Goal: Check status: Check status

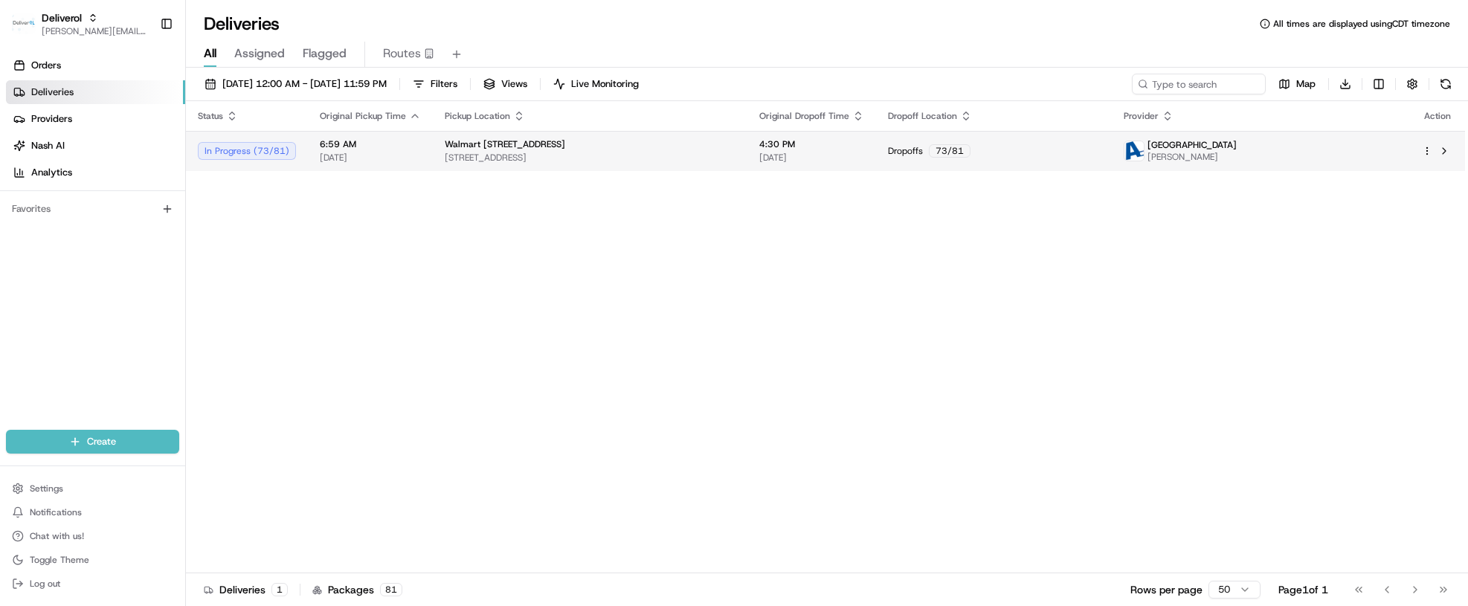
click at [266, 153] on div "In Progress ( 73 / 81 )" at bounding box center [247, 151] width 98 height 18
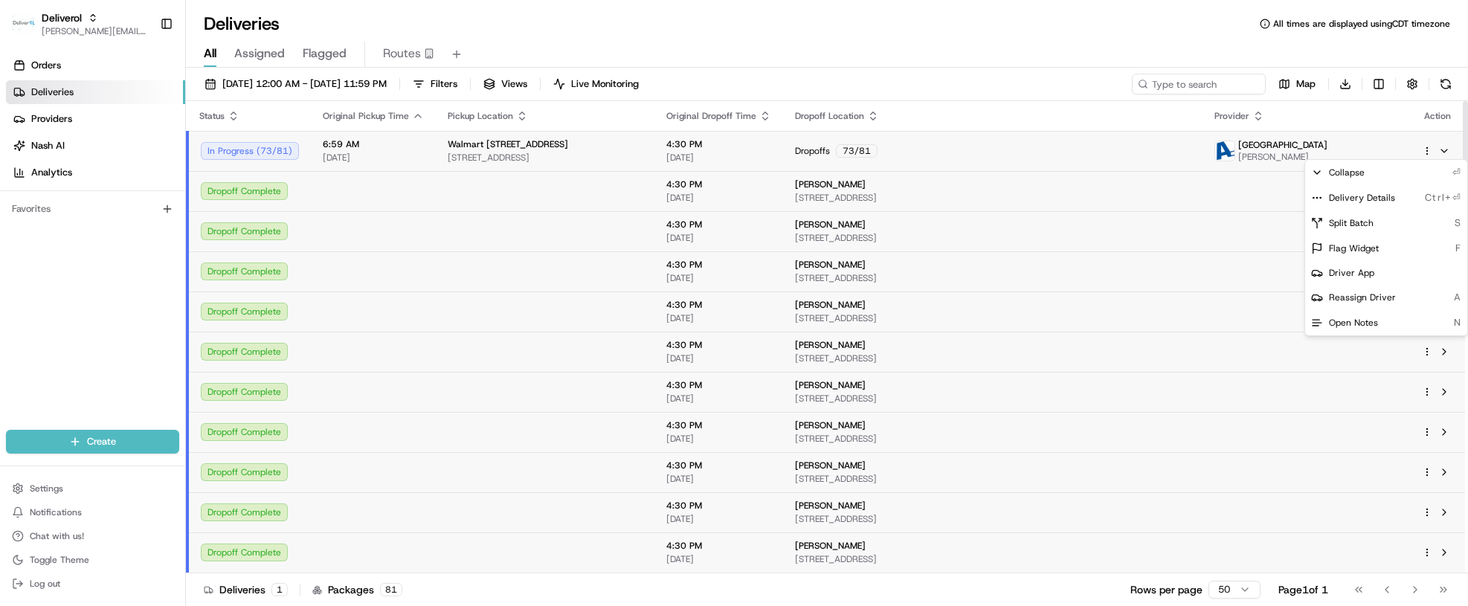
click at [1426, 150] on html "Deliverol chris.sexton@deliverol.com Toggle Sidebar Orders Deliveries Providers…" at bounding box center [734, 303] width 1468 height 606
click at [1394, 198] on div "Delivery Details Ctrl+⏎" at bounding box center [1386, 197] width 162 height 25
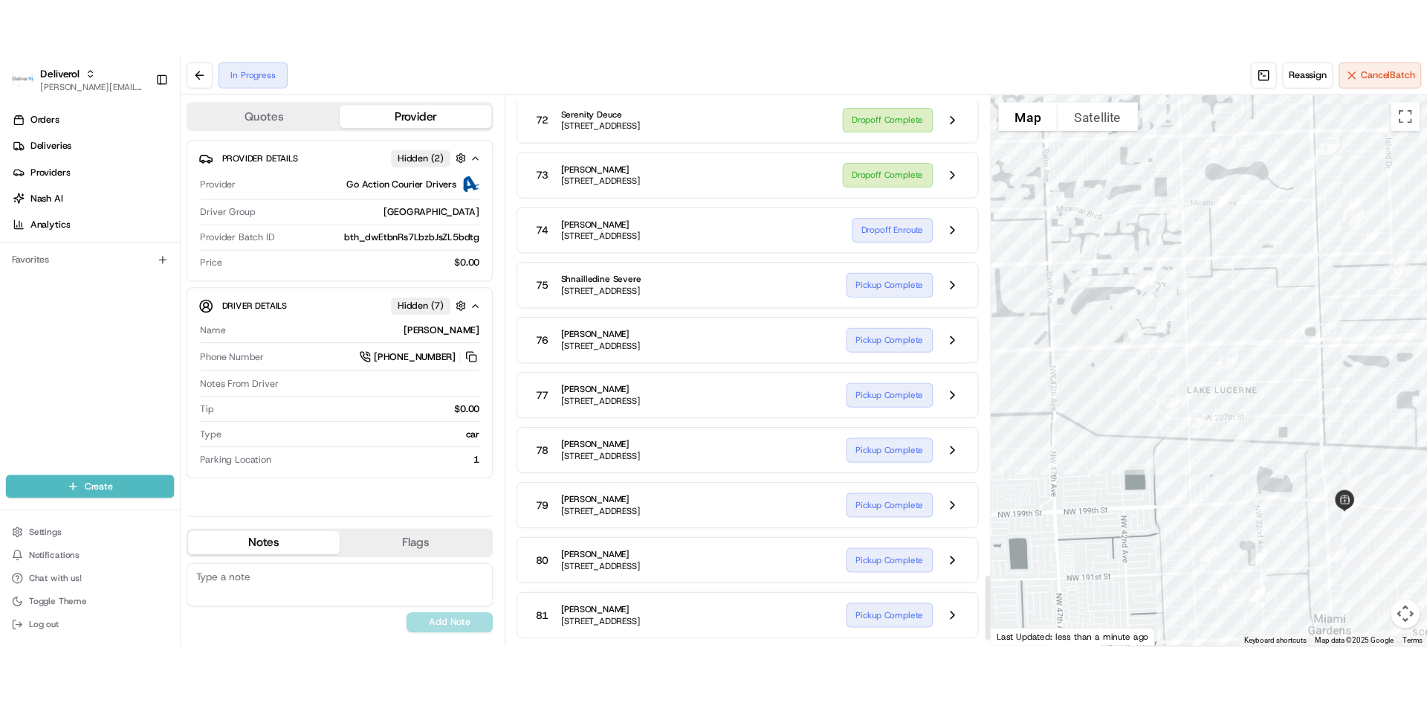
scroll to position [4146, 0]
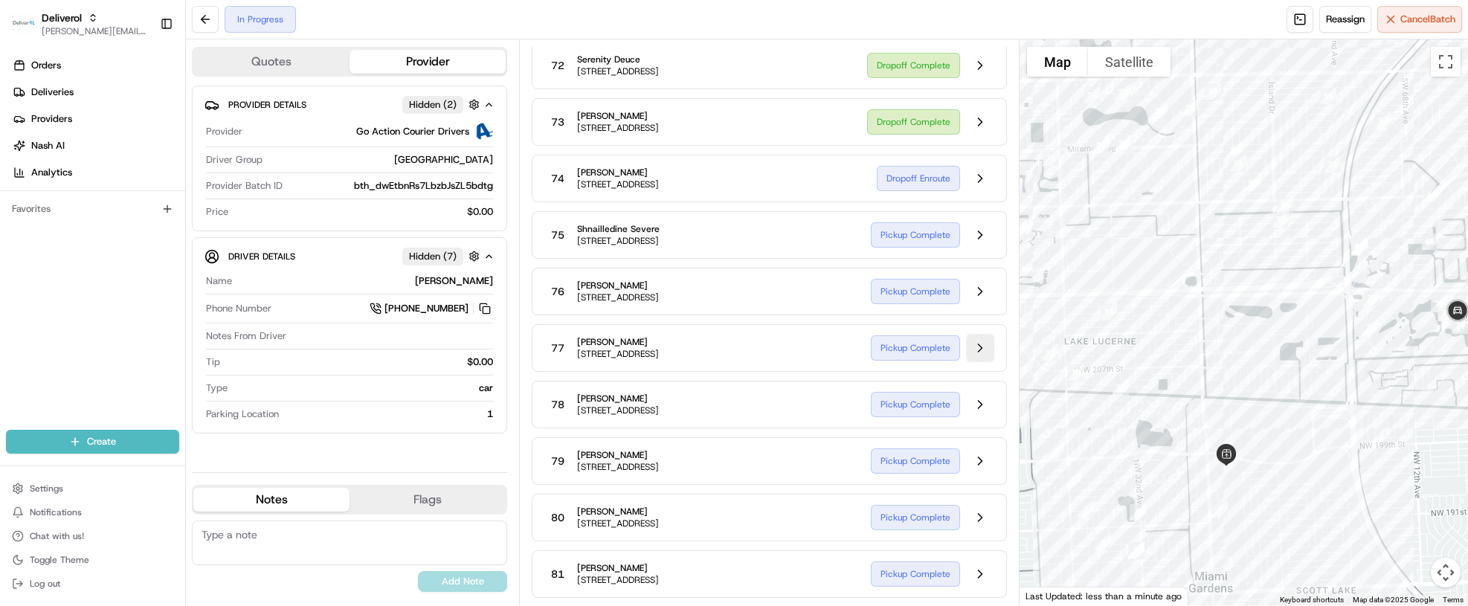
drag, startPoint x: 1129, startPoint y: 329, endPoint x: 970, endPoint y: 329, distance: 159.1
click at [970, 329] on div "Quotes Provider Provider Details Hidden ( 2 ) Provider Go Action Courier Driver…" at bounding box center [827, 322] width 1282 height 566
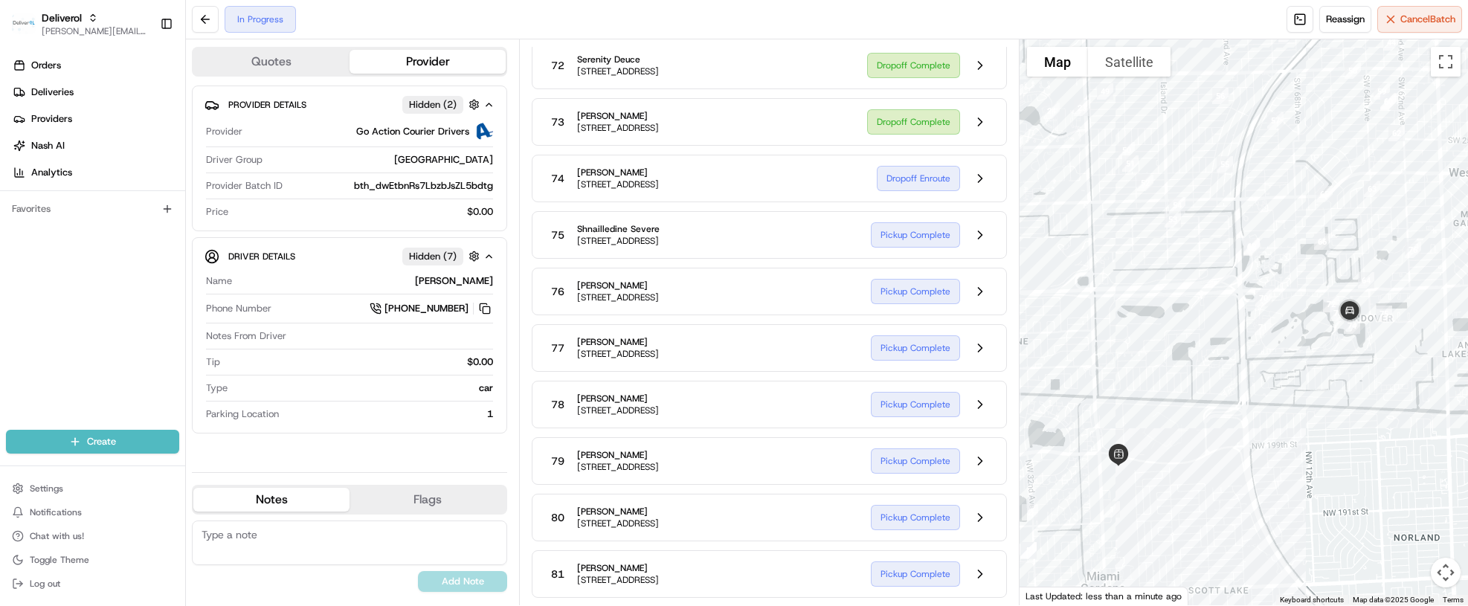
drag, startPoint x: 1219, startPoint y: 343, endPoint x: 1110, endPoint y: 343, distance: 109.3
click at [1110, 343] on div at bounding box center [1243, 322] width 448 height 566
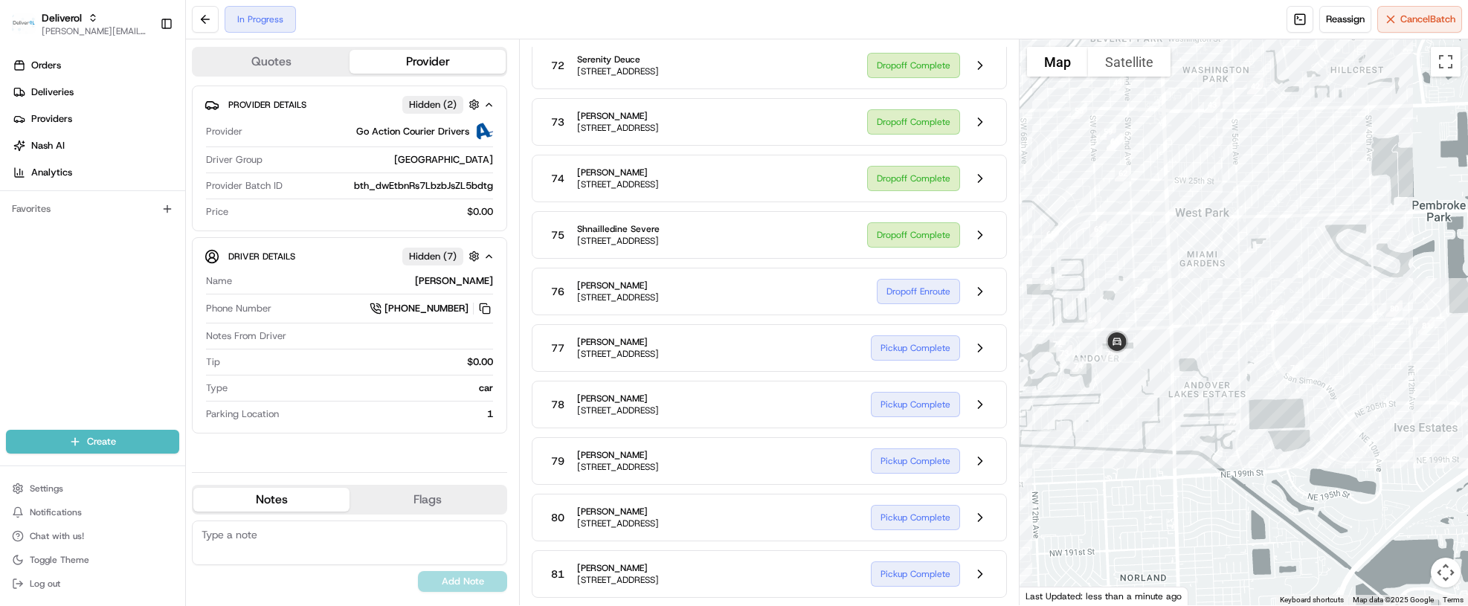
drag, startPoint x: 1117, startPoint y: 381, endPoint x: 842, endPoint y: 421, distance: 278.0
click at [842, 421] on div "Quotes Provider Provider Details Hidden ( 2 ) Provider Go Action Courier Driver…" at bounding box center [827, 322] width 1282 height 566
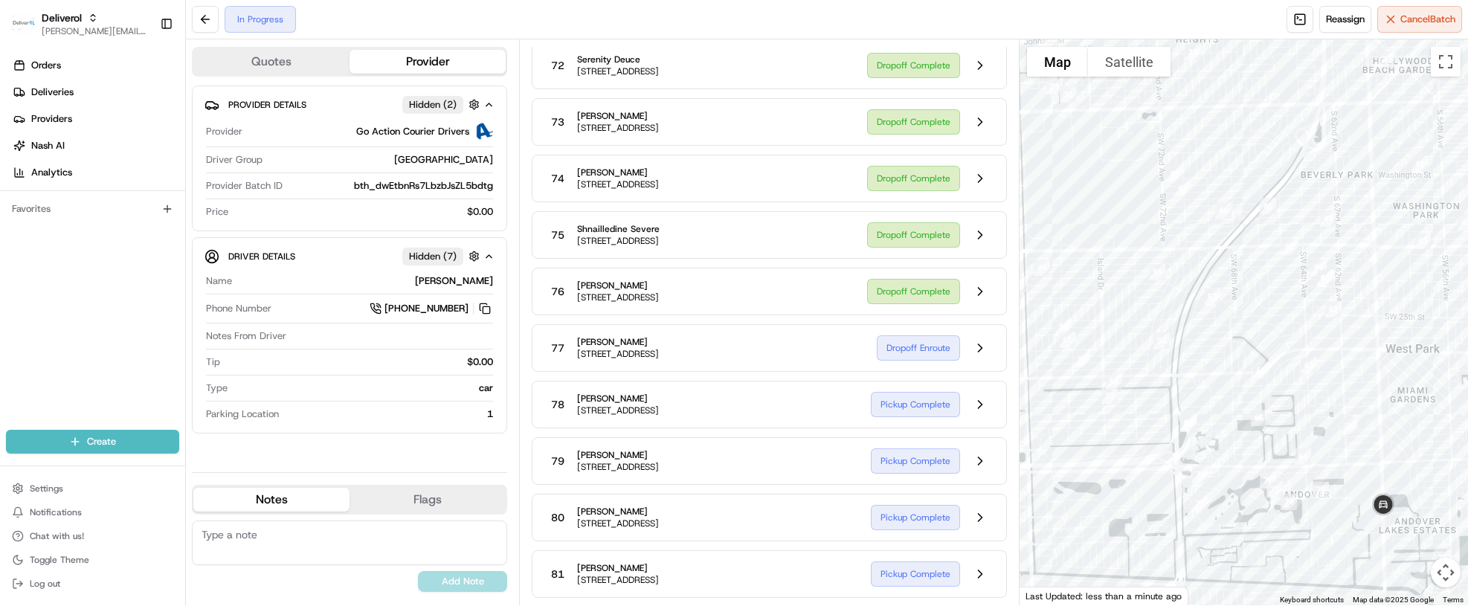
drag, startPoint x: 1182, startPoint y: 271, endPoint x: 1397, endPoint y: 407, distance: 254.3
click at [1397, 407] on div at bounding box center [1243, 322] width 448 height 566
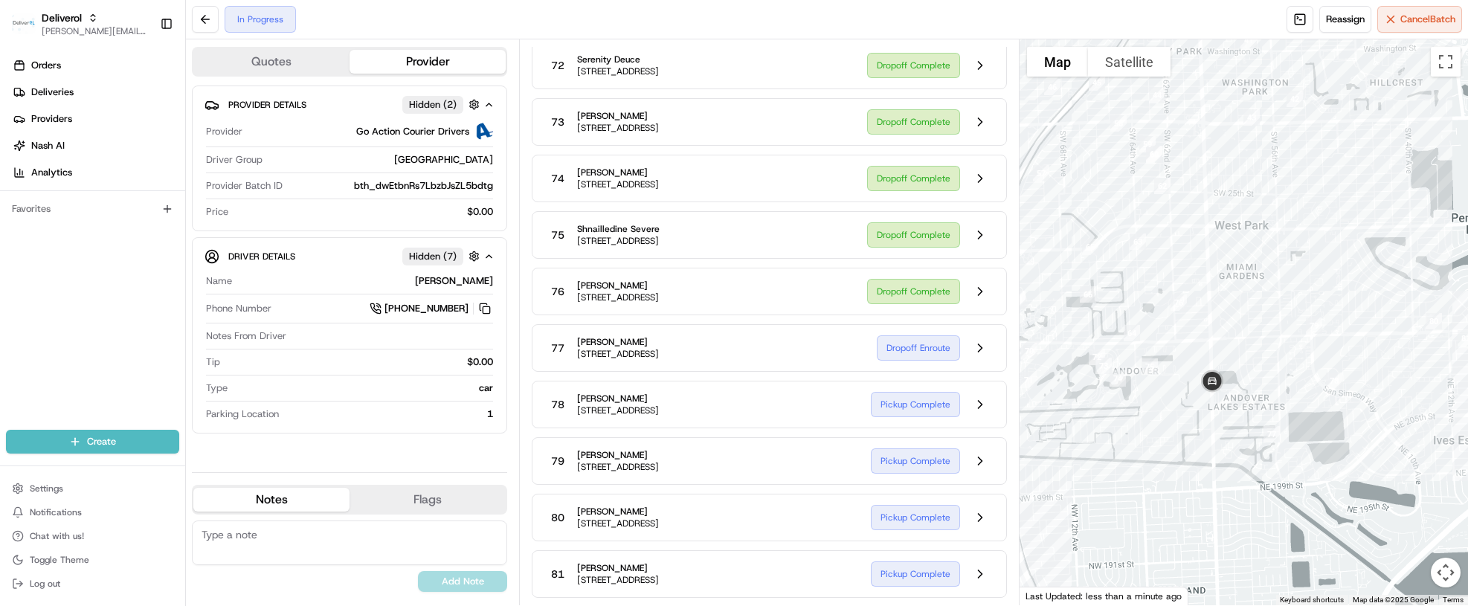
drag, startPoint x: 1062, startPoint y: 471, endPoint x: 893, endPoint y: 347, distance: 210.1
click at [893, 347] on div "Quotes Provider Provider Details Hidden ( 2 ) Provider Go Action Courier Driver…" at bounding box center [827, 322] width 1282 height 566
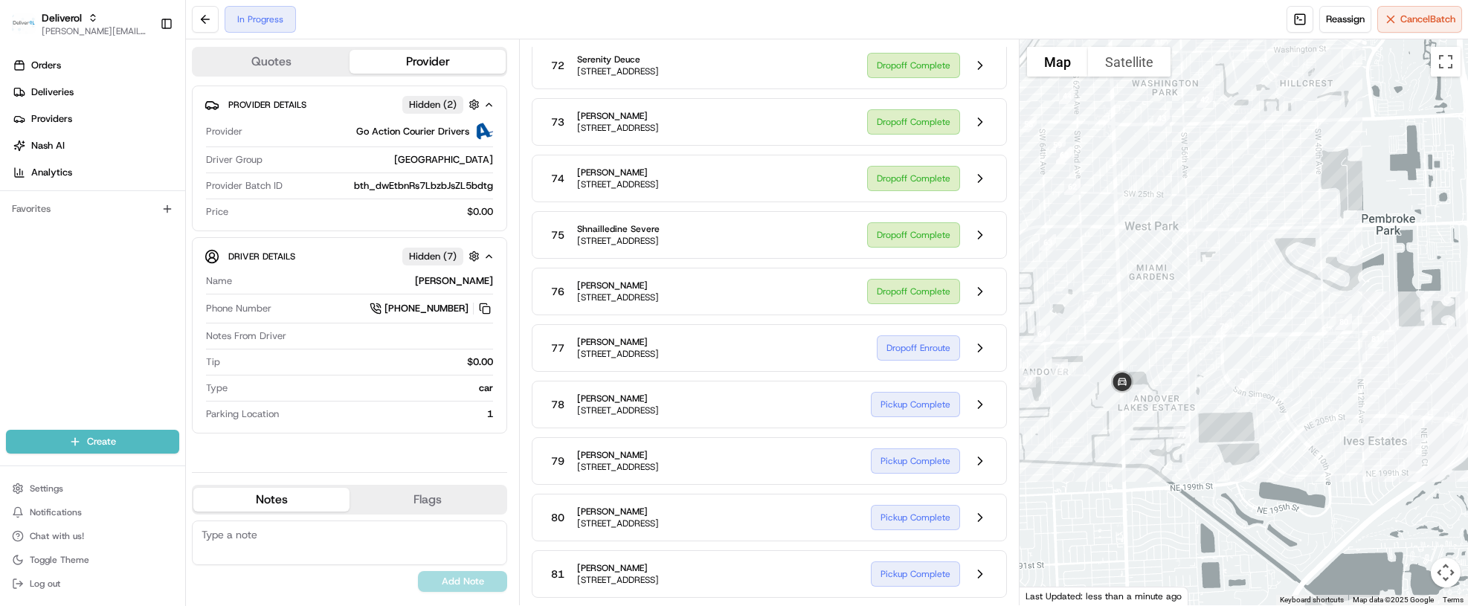
drag, startPoint x: 1399, startPoint y: 401, endPoint x: 1308, endPoint y: 403, distance: 90.7
click at [1308, 403] on div at bounding box center [1243, 322] width 448 height 566
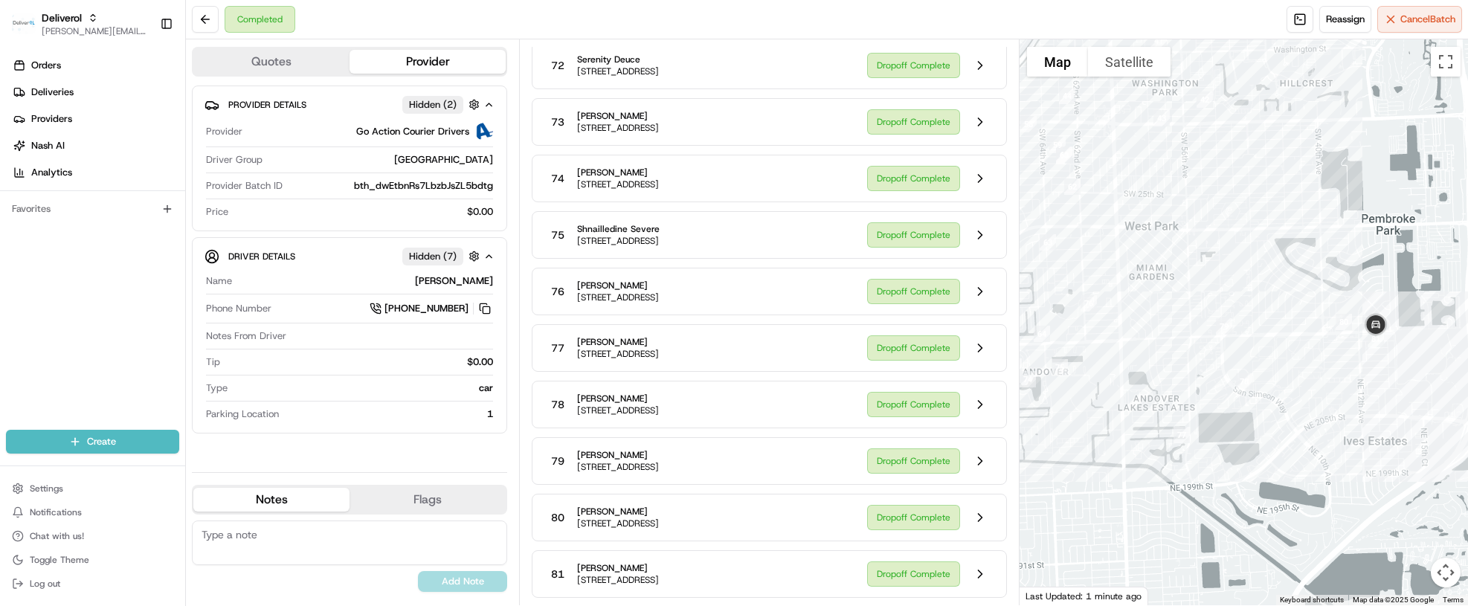
click at [1338, 403] on div at bounding box center [1243, 322] width 448 height 566
